Goal: Transaction & Acquisition: Purchase product/service

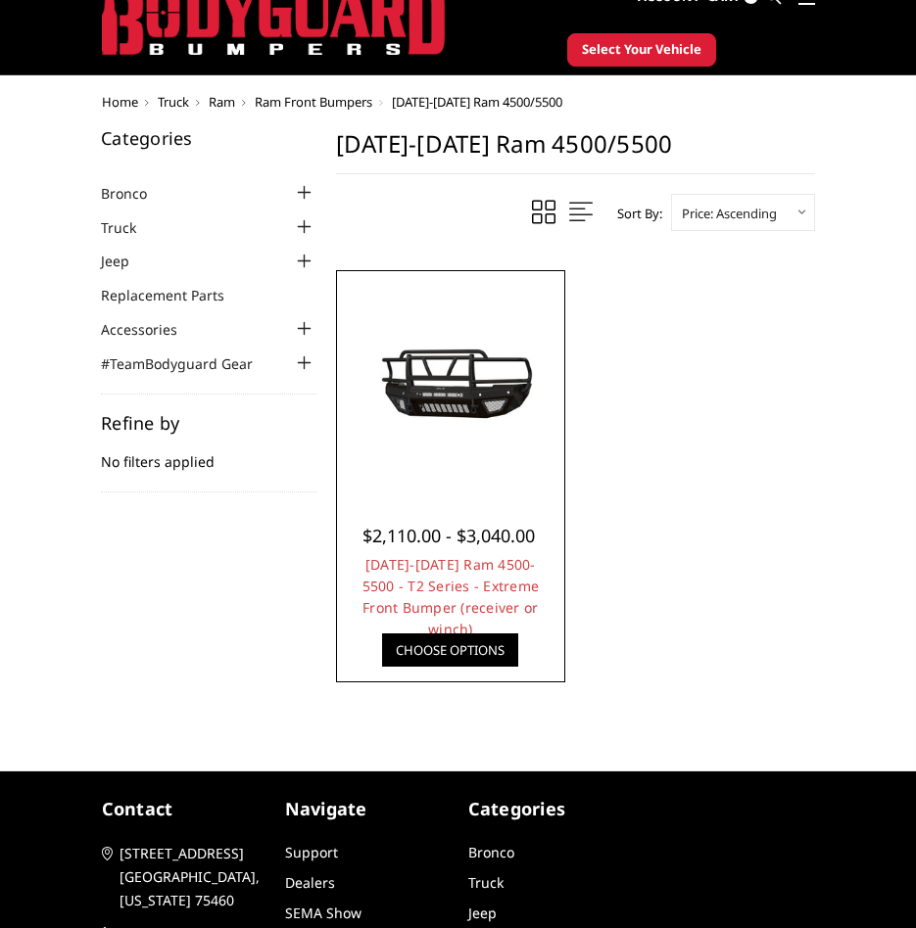
click at [497, 476] on div at bounding box center [450, 384] width 217 height 217
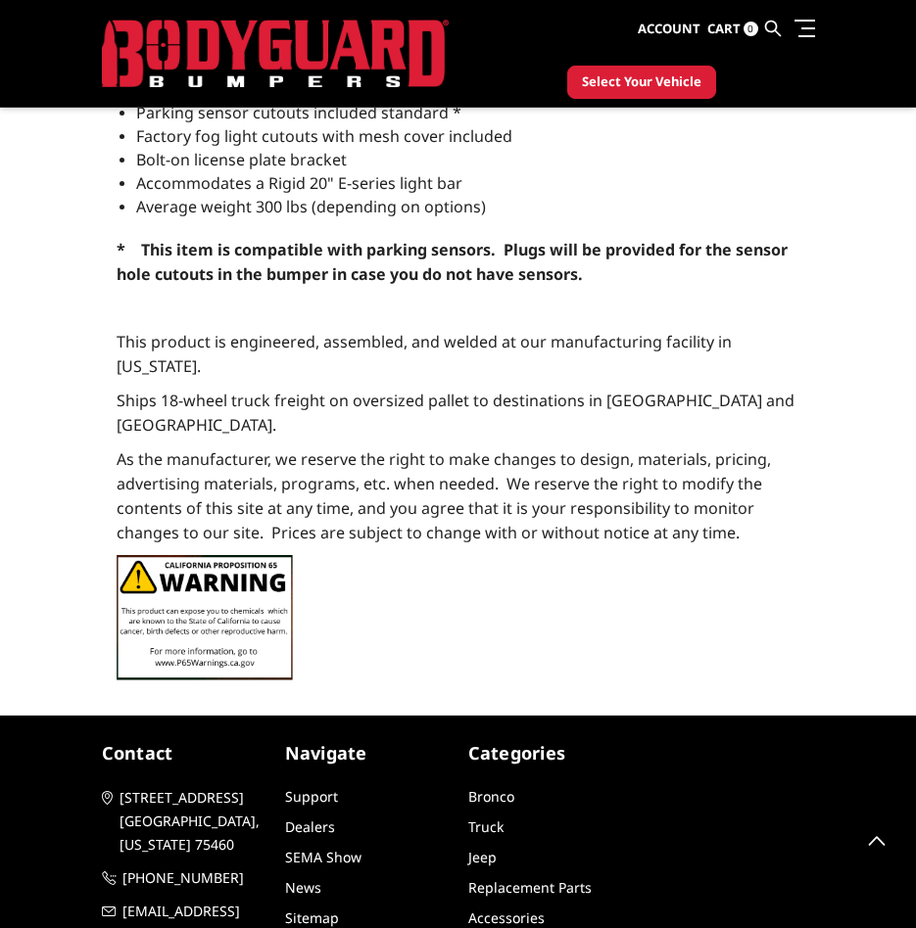
scroll to position [2024, 0]
